Goal: Navigation & Orientation: Find specific page/section

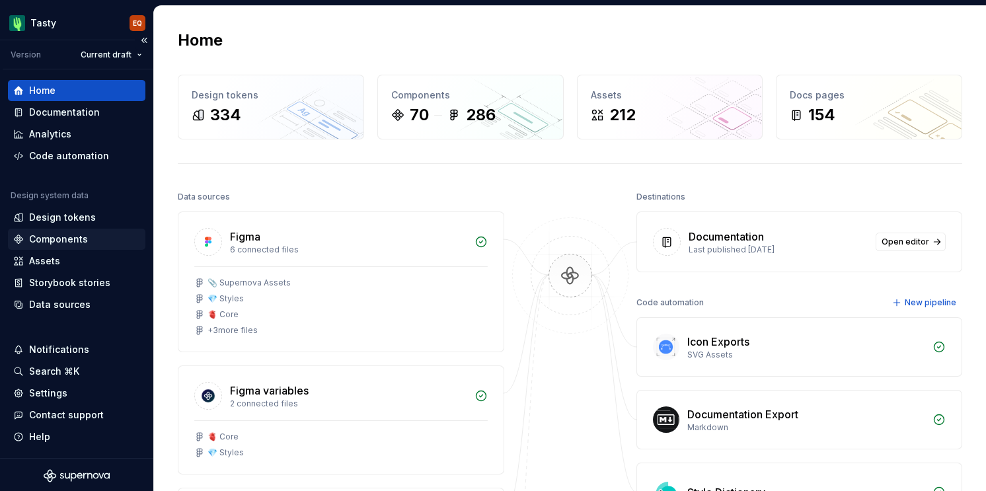
click at [71, 234] on div "Components" at bounding box center [58, 239] width 59 height 13
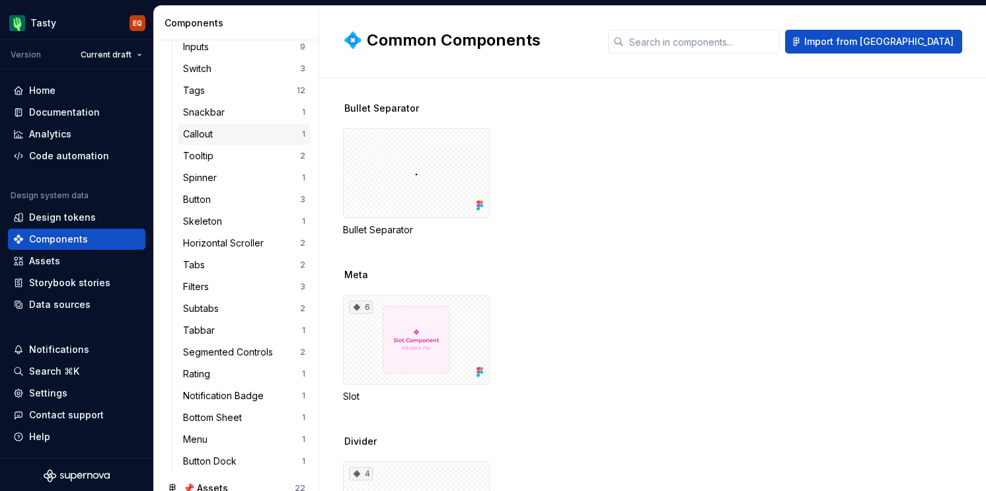
scroll to position [252, 0]
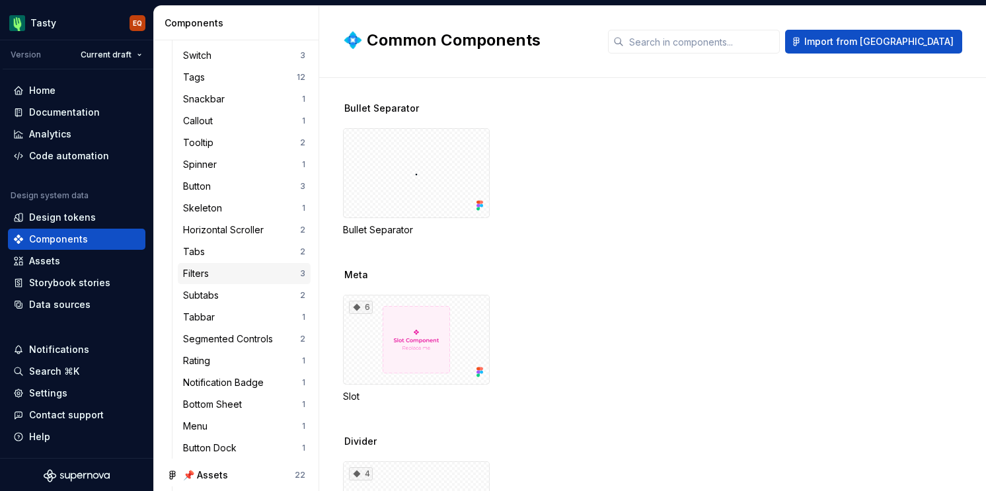
click at [194, 266] on div "Filters 3" at bounding box center [244, 273] width 133 height 21
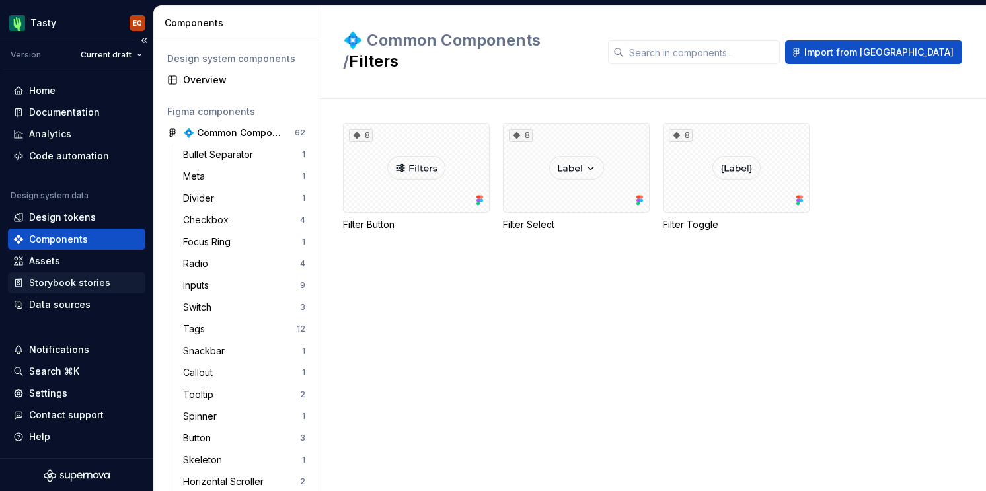
click at [106, 284] on div "Storybook stories" at bounding box center [69, 282] width 81 height 13
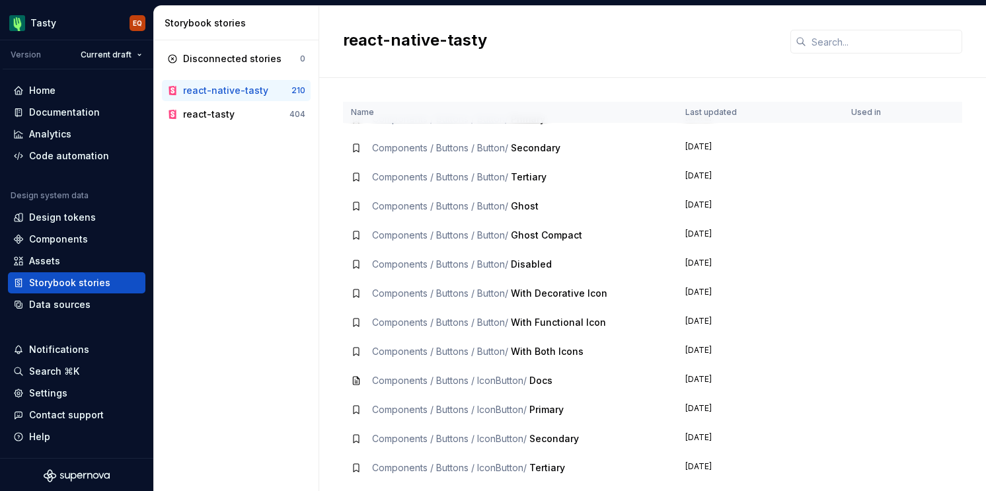
scroll to position [464, 0]
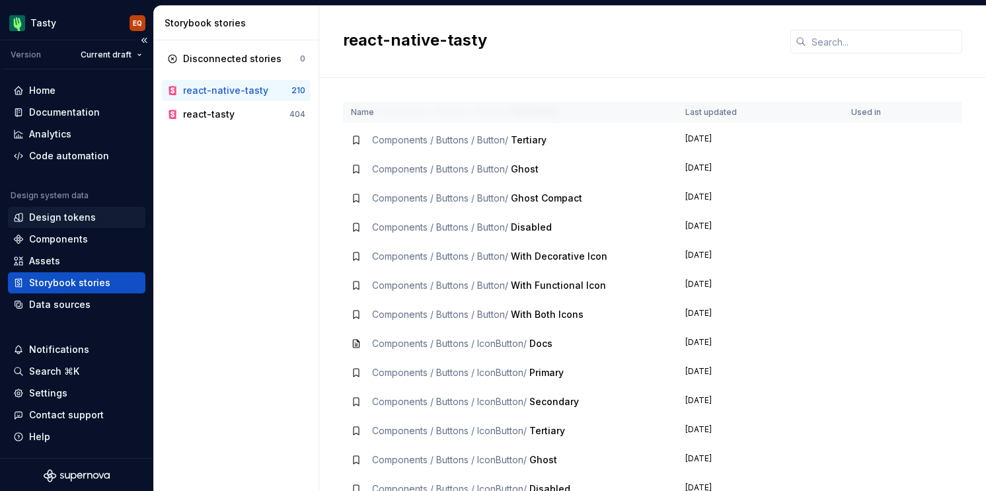
click at [48, 224] on div "Design tokens" at bounding box center [77, 217] width 138 height 21
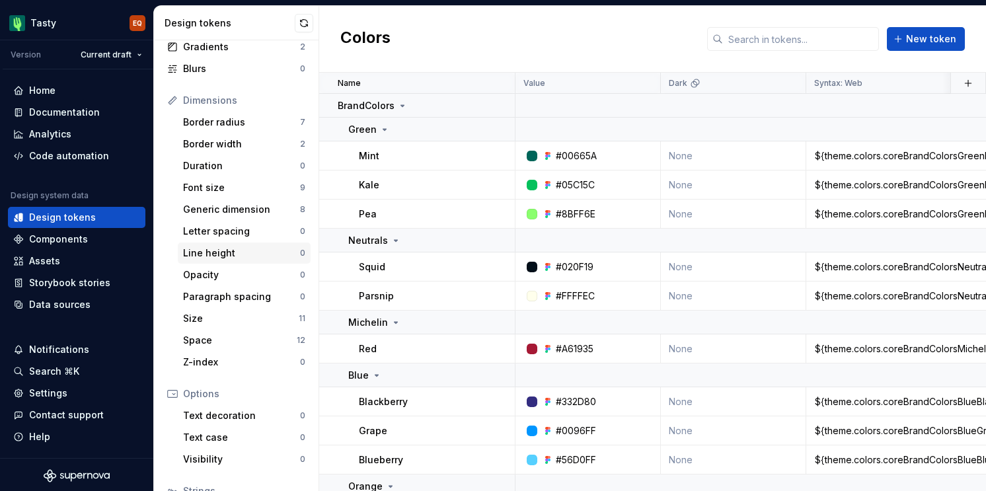
scroll to position [233, 0]
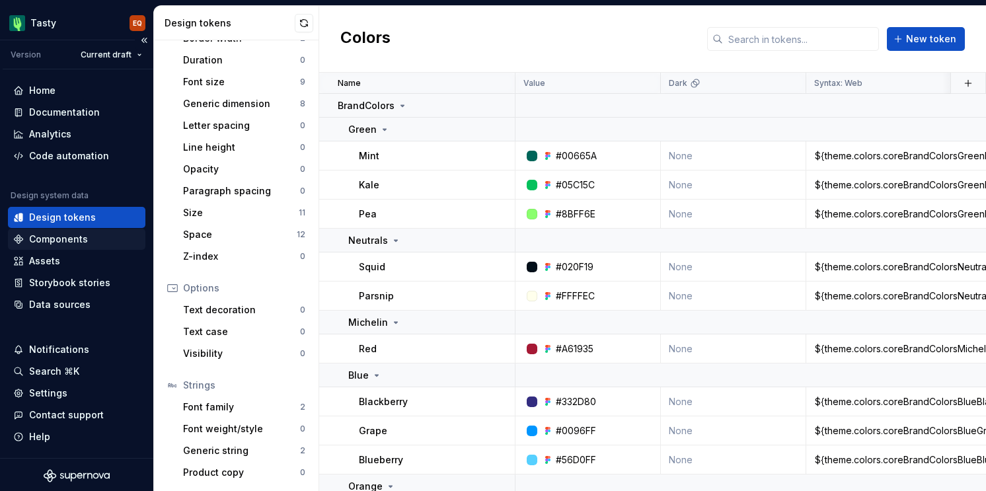
click at [52, 239] on div "Components" at bounding box center [58, 239] width 59 height 13
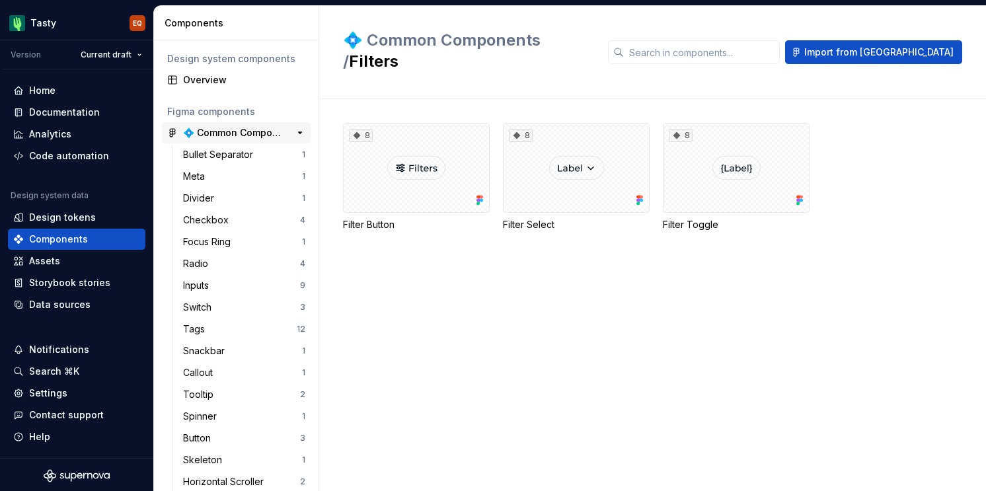
click at [212, 133] on div "💠 Common Components" at bounding box center [232, 132] width 99 height 13
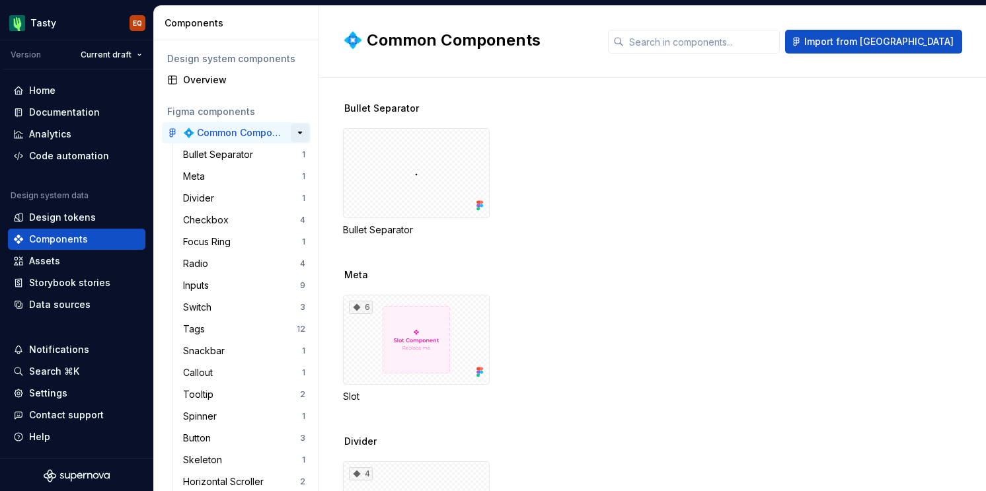
click at [299, 131] on button "button" at bounding box center [300, 133] width 19 height 19
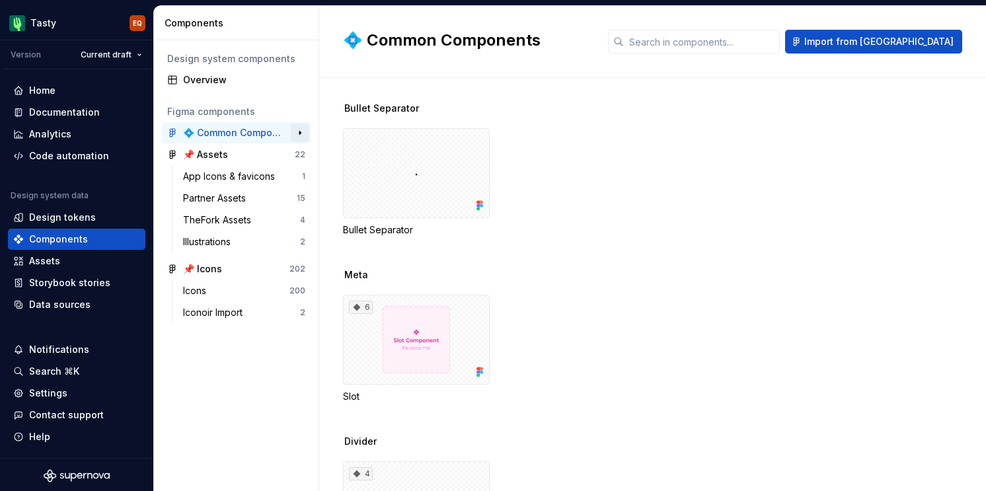
click at [299, 132] on button "button" at bounding box center [300, 133] width 19 height 19
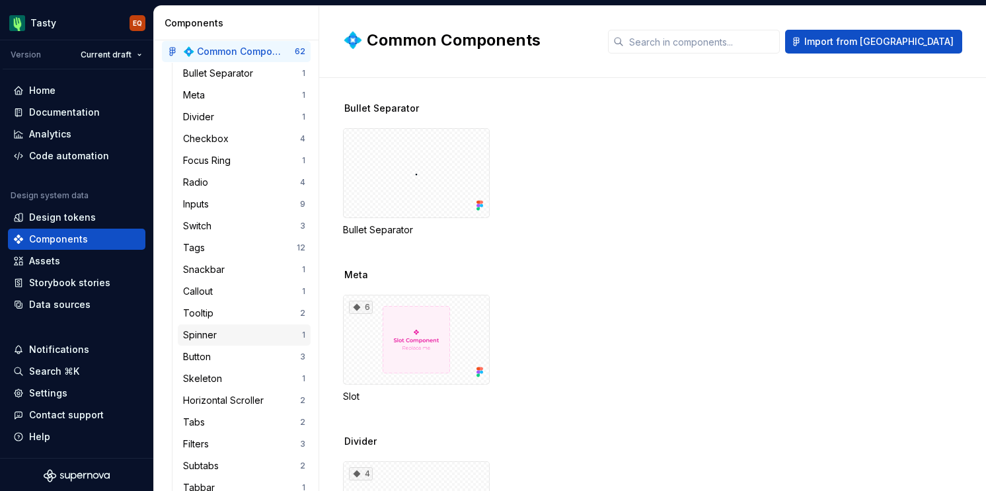
scroll to position [97, 0]
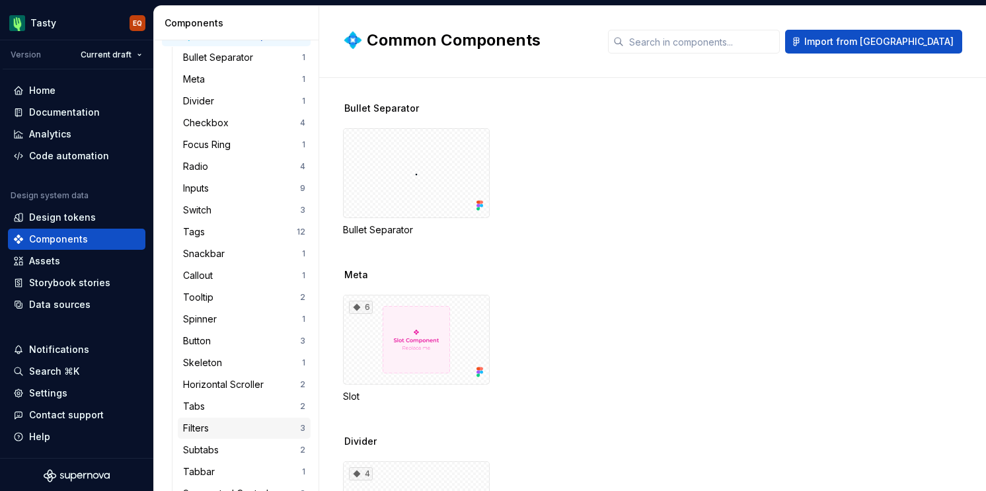
click at [195, 424] on div "Filters" at bounding box center [198, 428] width 31 height 13
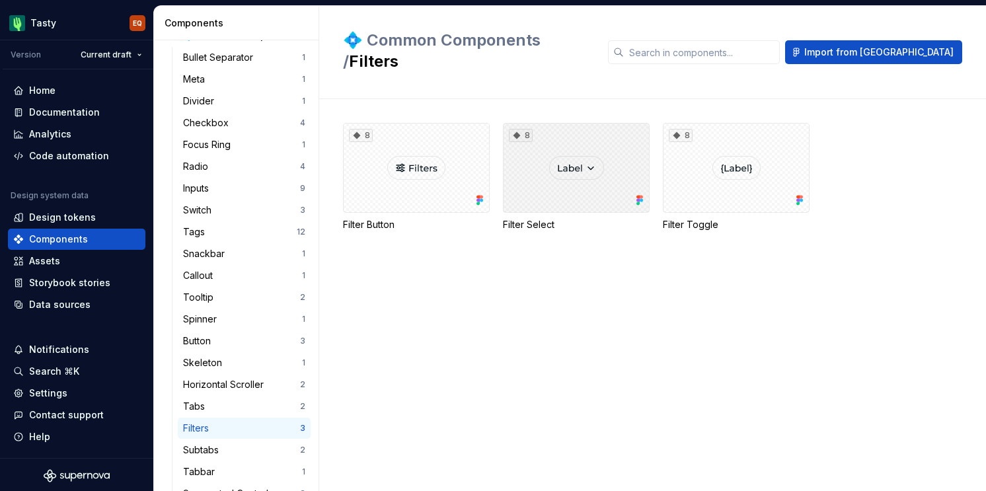
click at [583, 185] on div "8" at bounding box center [576, 168] width 147 height 90
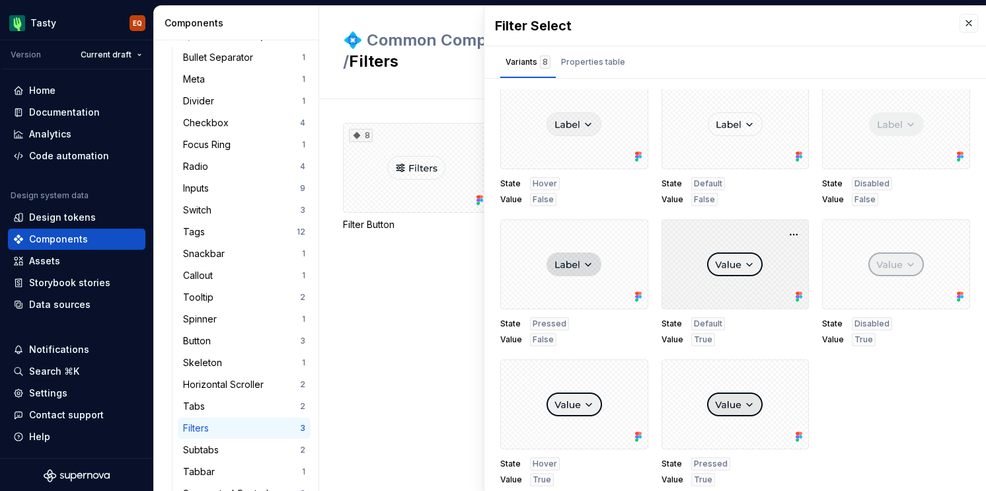
scroll to position [6, 0]
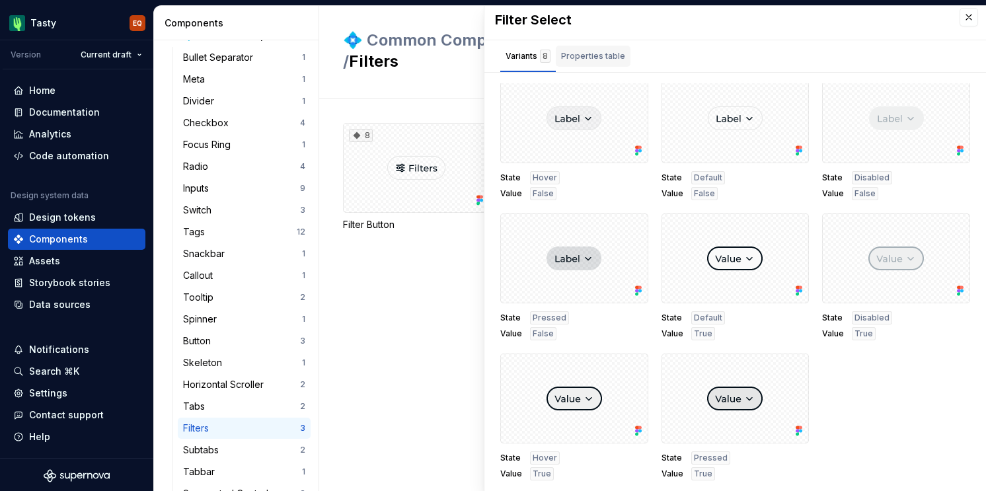
click at [602, 58] on div "Properties table" at bounding box center [593, 56] width 64 height 13
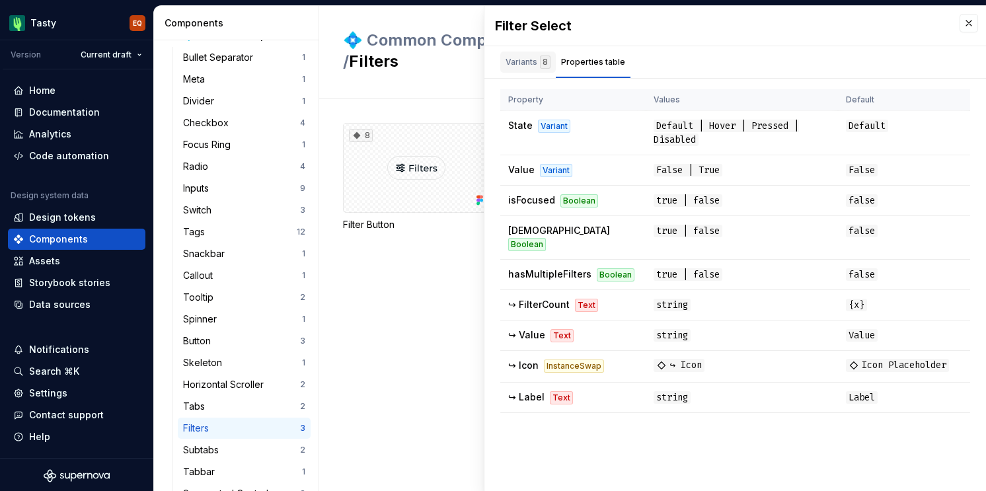
click at [522, 63] on div "Variants 8" at bounding box center [528, 62] width 45 height 13
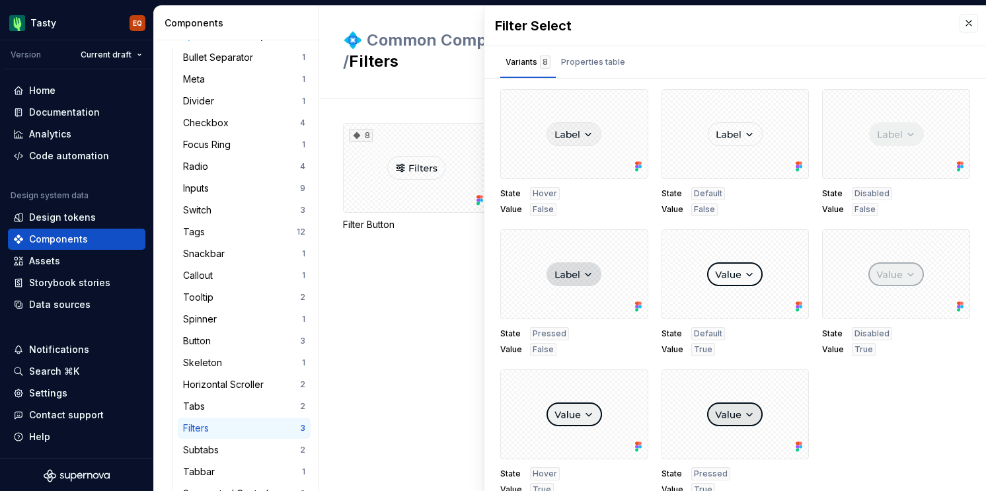
click at [406, 71] on div "💠 Common Components / Filters Import from [GEOGRAPHIC_DATA]" at bounding box center [652, 52] width 667 height 93
click at [47, 152] on div "Code automation" at bounding box center [69, 155] width 80 height 13
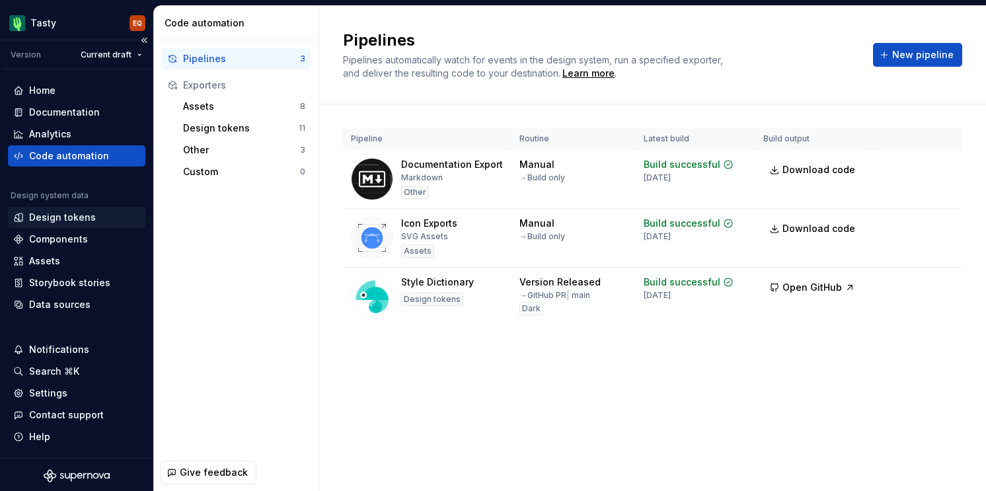
click at [39, 220] on div "Design tokens" at bounding box center [62, 217] width 67 height 13
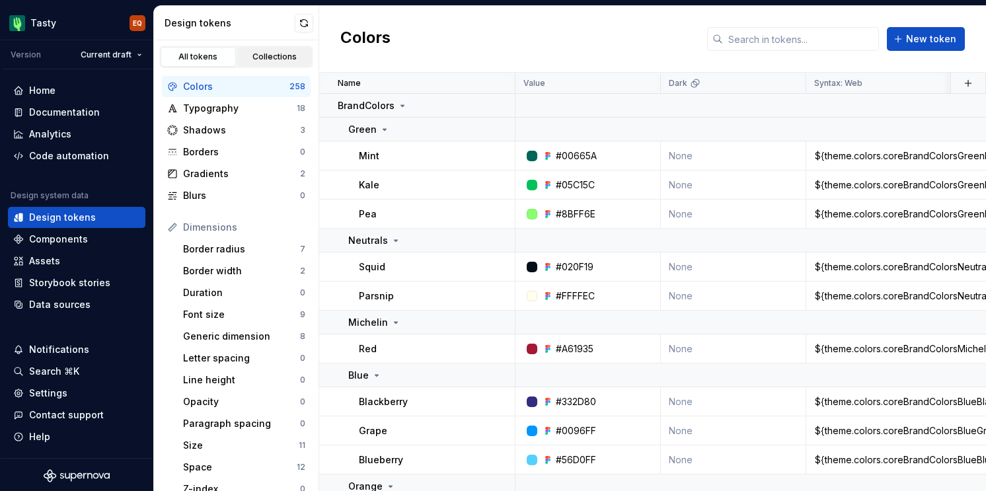
click at [274, 60] on div "Collections" at bounding box center [275, 57] width 66 height 11
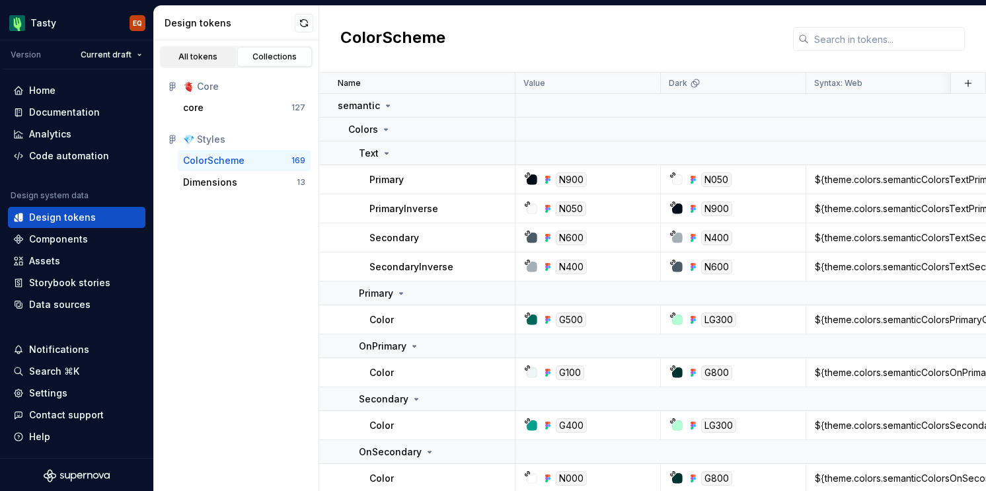
click at [212, 55] on div "All tokens" at bounding box center [198, 57] width 66 height 11
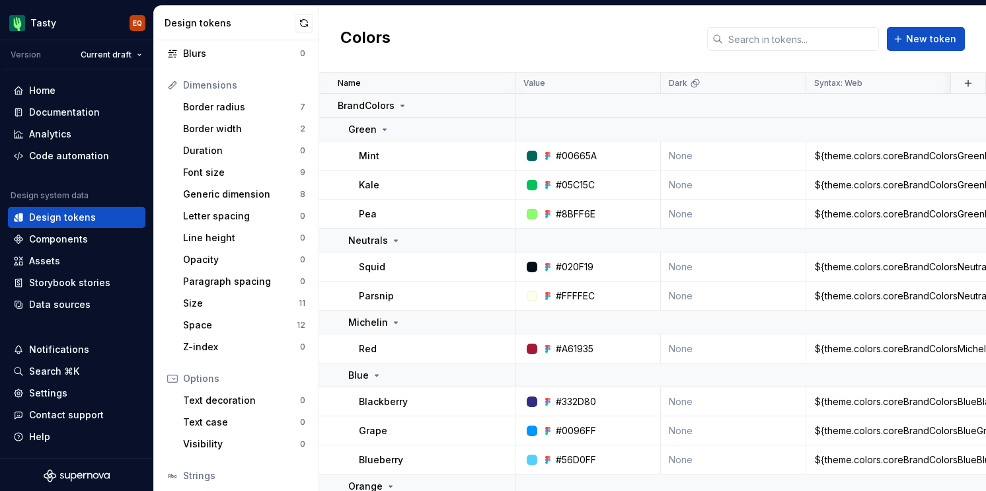
scroll to position [233, 0]
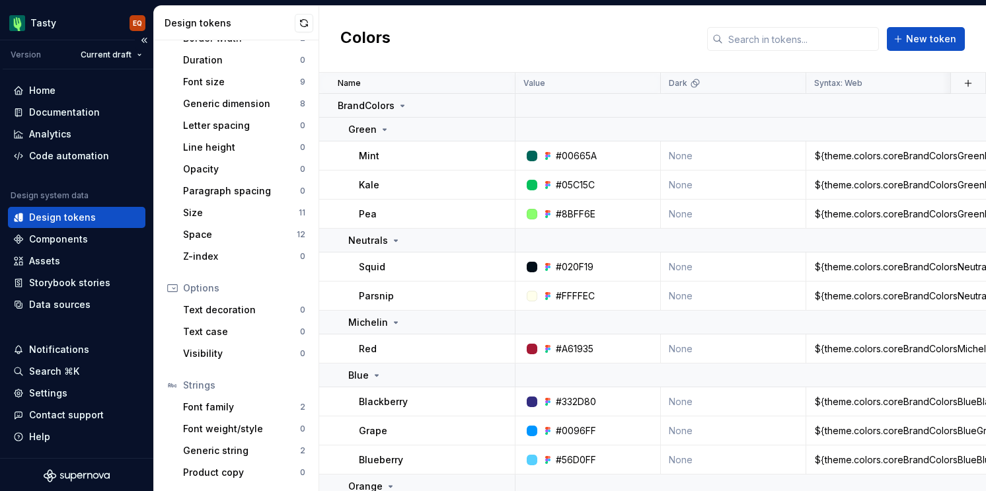
click at [60, 226] on div "Design tokens" at bounding box center [77, 217] width 138 height 21
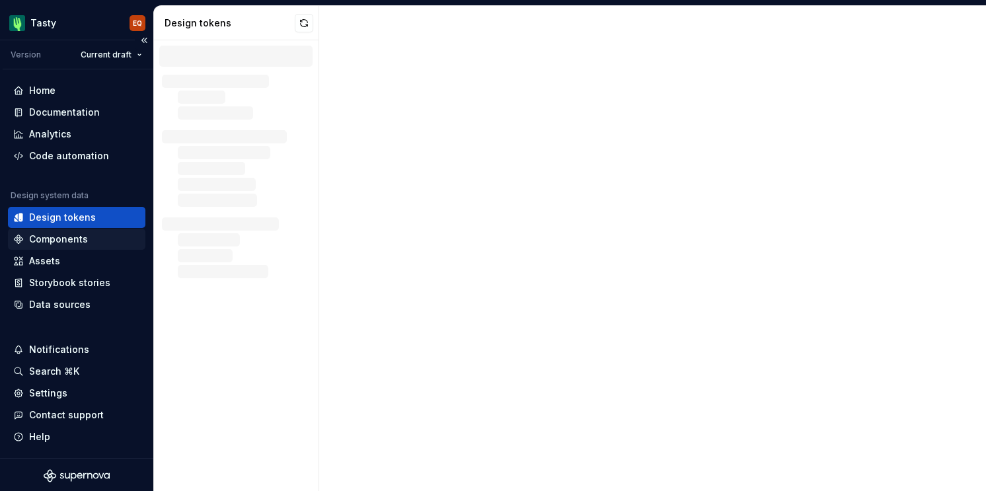
click at [57, 238] on div "Components" at bounding box center [58, 239] width 59 height 13
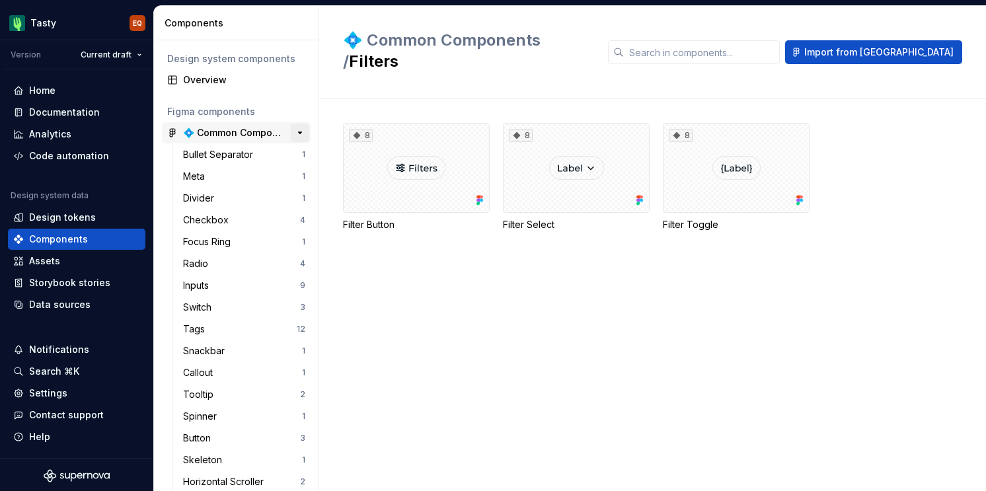
click at [297, 133] on button "button" at bounding box center [300, 133] width 19 height 19
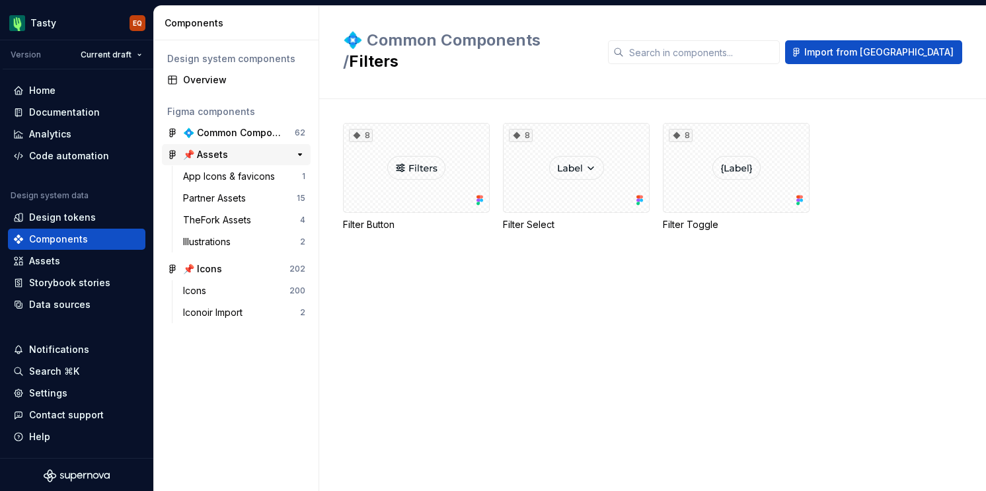
click at [267, 153] on div "📌 Assets" at bounding box center [232, 154] width 99 height 13
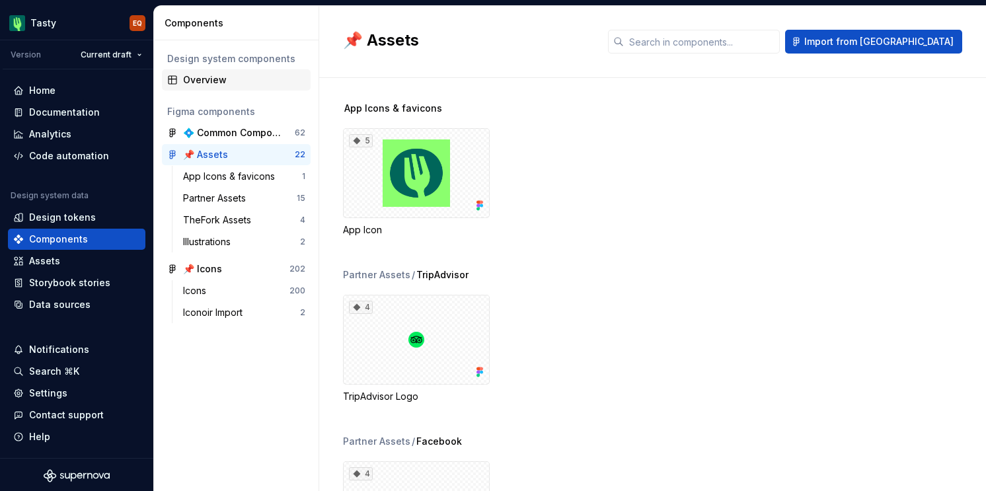
click at [218, 84] on div "Overview" at bounding box center [244, 79] width 122 height 13
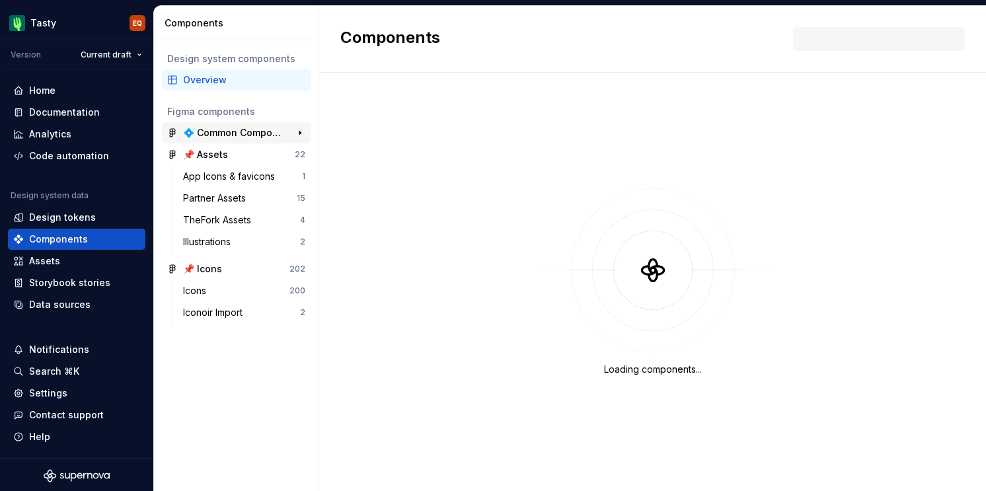
click at [217, 136] on div "💠 Common Components" at bounding box center [232, 132] width 99 height 13
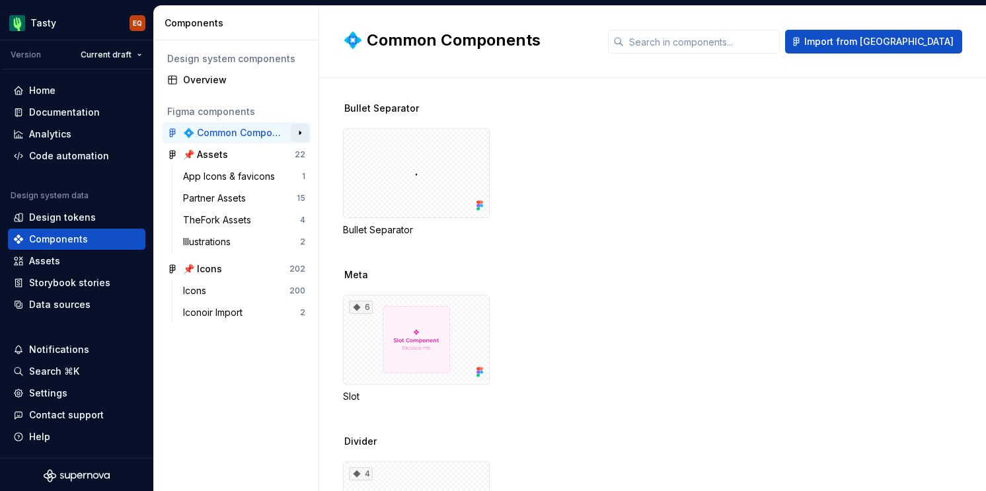
click at [298, 137] on button "button" at bounding box center [300, 133] width 19 height 19
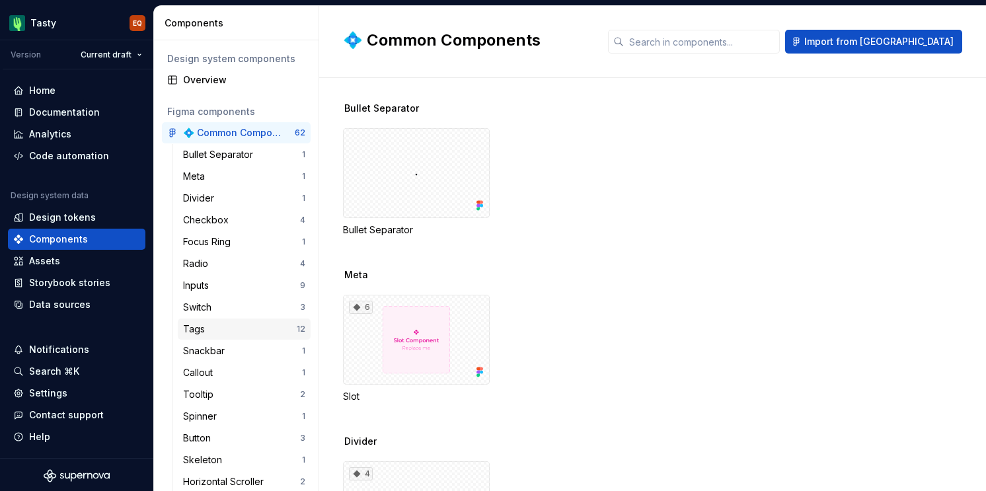
click at [221, 332] on div "Tags" at bounding box center [240, 329] width 114 height 13
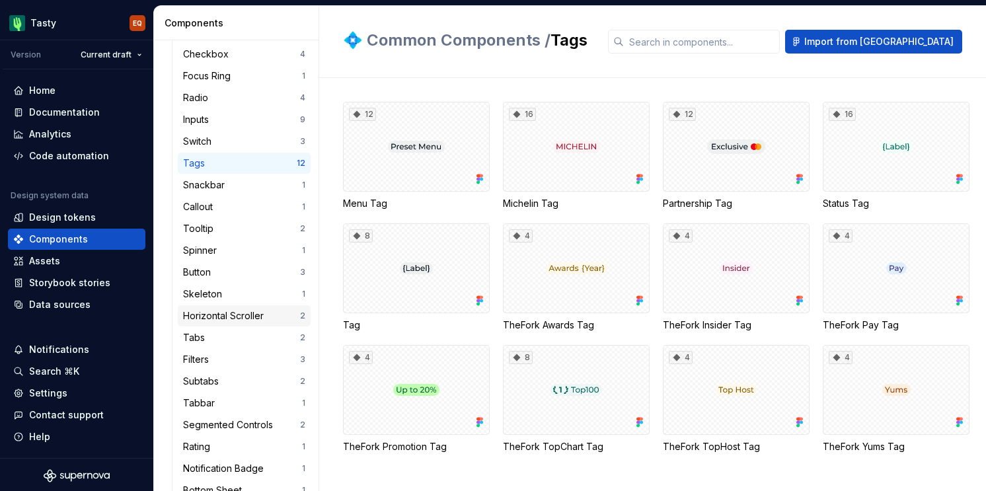
scroll to position [178, 0]
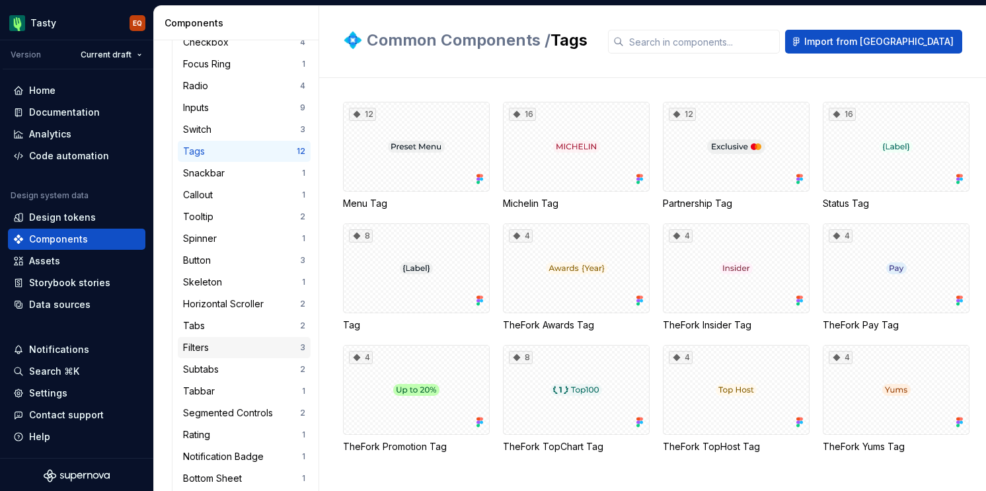
click at [227, 339] on div "Filters 3" at bounding box center [244, 347] width 133 height 21
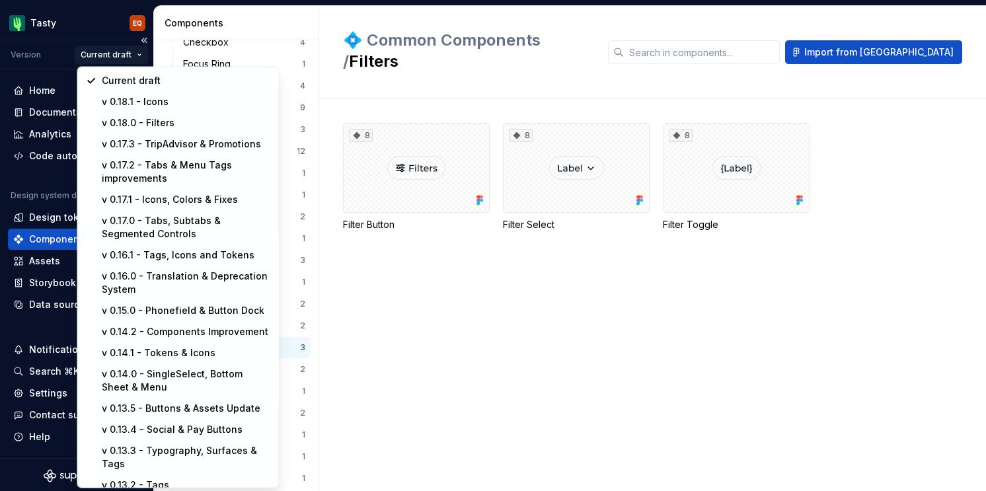
click at [126, 56] on html "Tasty EQ Version Current draft Home Documentation Analytics Code automation Des…" at bounding box center [493, 245] width 986 height 491
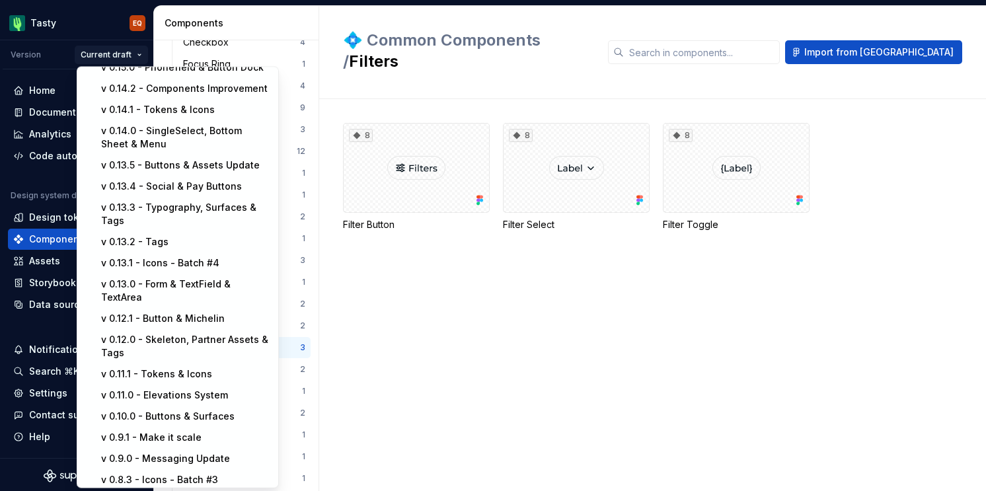
scroll to position [282, 0]
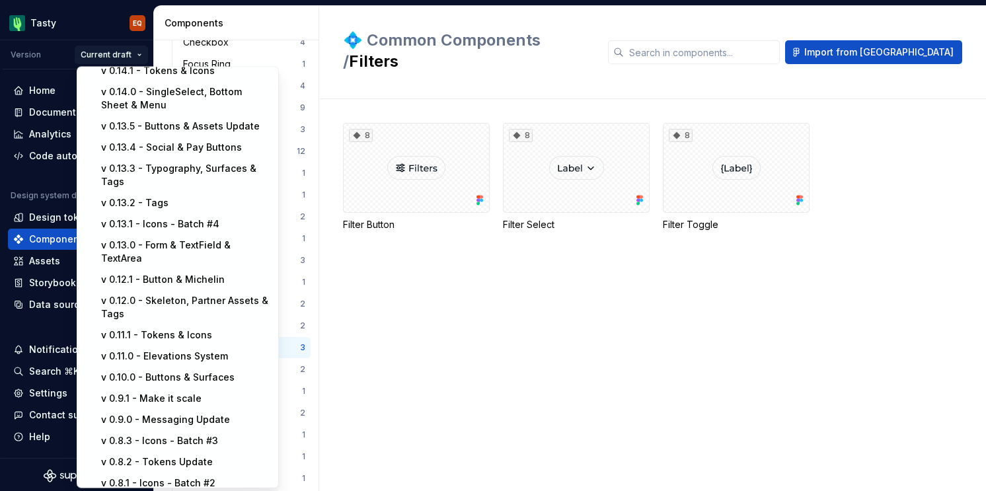
click at [526, 401] on html "Tasty EQ Version Current draft Home Documentation Analytics Code automation Des…" at bounding box center [493, 245] width 986 height 491
